Goal: Use online tool/utility: Utilize a website feature to perform a specific function

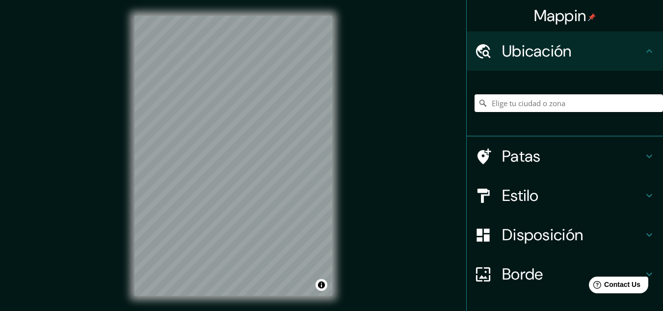
click at [565, 44] on font "Ubicación" at bounding box center [537, 51] width 70 height 21
click at [539, 101] on input "Elige tu ciudad o zona" at bounding box center [569, 103] width 188 height 18
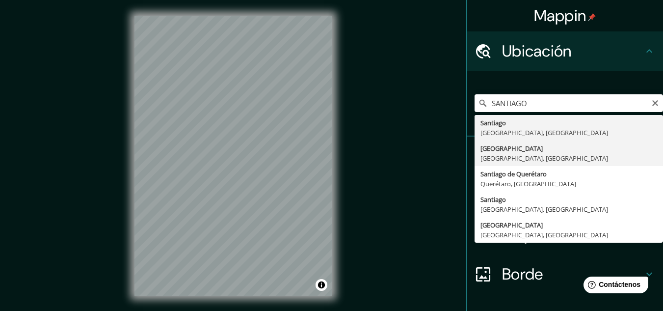
type input "[GEOGRAPHIC_DATA], [GEOGRAPHIC_DATA], [GEOGRAPHIC_DATA]"
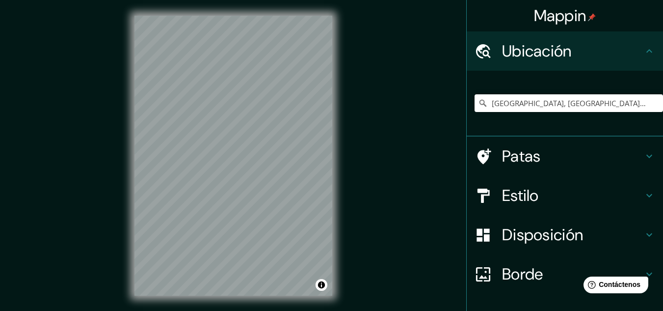
click at [537, 195] on h4 "Estilo" at bounding box center [572, 196] width 141 height 20
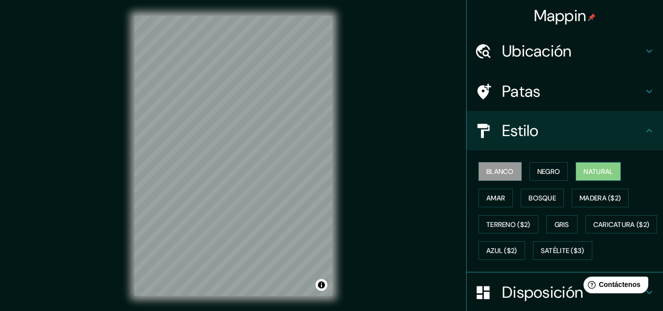
click at [588, 172] on font "Natural" at bounding box center [598, 171] width 29 height 9
click at [231, 192] on div at bounding box center [230, 193] width 8 height 8
click at [231, 192] on div at bounding box center [228, 192] width 8 height 8
click at [254, 199] on div at bounding box center [255, 196] width 8 height 8
click at [199, 216] on div at bounding box center [198, 215] width 8 height 8
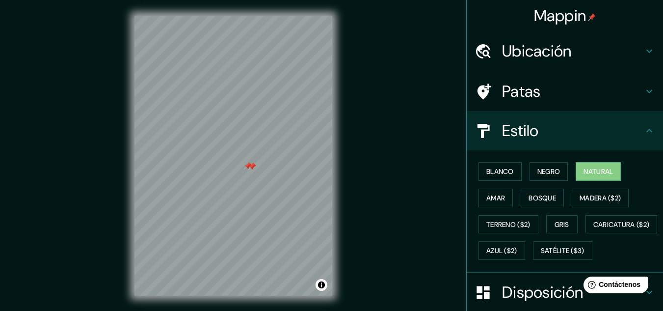
click at [252, 167] on div at bounding box center [252, 166] width 8 height 8
click at [247, 168] on div at bounding box center [248, 166] width 8 height 8
click at [251, 168] on div at bounding box center [252, 166] width 8 height 8
click at [129, 193] on div "© Mapbox © OpenStreetMap Improve this map" at bounding box center [233, 155] width 229 height 311
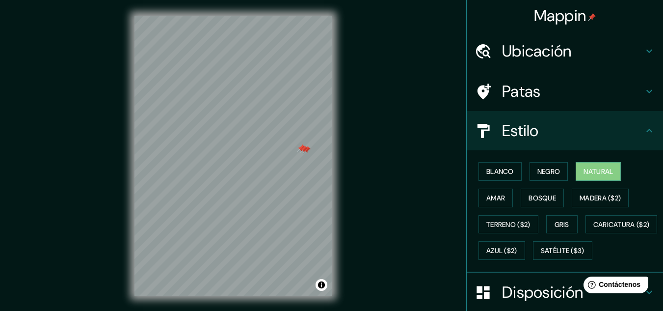
click at [308, 153] on div at bounding box center [307, 150] width 8 height 8
click at [304, 151] on div at bounding box center [304, 149] width 8 height 8
click at [301, 148] on div at bounding box center [301, 148] width 8 height 8
click at [300, 151] on div at bounding box center [301, 148] width 8 height 8
click at [301, 152] on div at bounding box center [301, 148] width 8 height 8
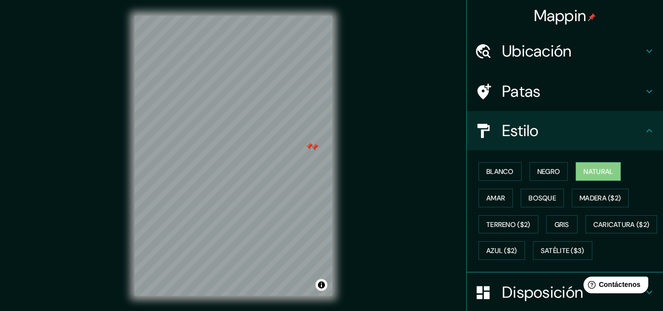
click at [310, 150] on div at bounding box center [309, 146] width 8 height 8
click at [314, 146] on div at bounding box center [315, 147] width 8 height 8
click at [322, 146] on div at bounding box center [320, 148] width 8 height 8
click at [320, 148] on div at bounding box center [319, 147] width 8 height 8
click at [330, 166] on div at bounding box center [328, 166] width 8 height 8
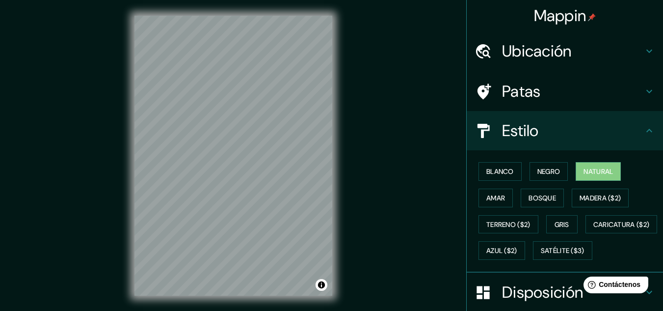
click at [262, 310] on html "Mappin Ubicación [GEOGRAPHIC_DATA], [GEOGRAPHIC_DATA], [GEOGRAPHIC_DATA] Patas …" at bounding box center [331, 155] width 663 height 311
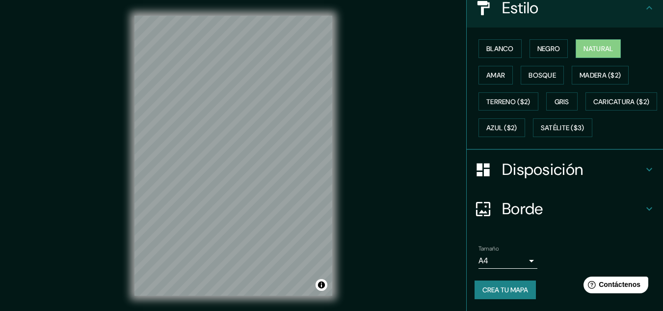
click at [564, 164] on font "Disposición" at bounding box center [542, 169] width 81 height 21
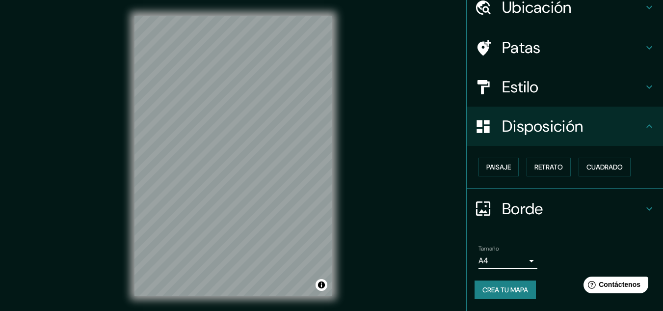
scroll to position [43, 0]
